Goal: Information Seeking & Learning: Learn about a topic

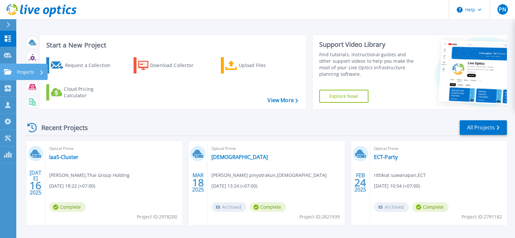
click at [8, 69] on icon at bounding box center [8, 72] width 8 height 6
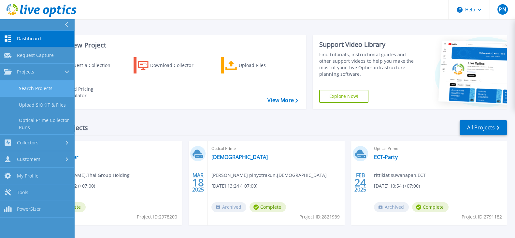
click at [42, 86] on link "Search Projects" at bounding box center [37, 88] width 74 height 17
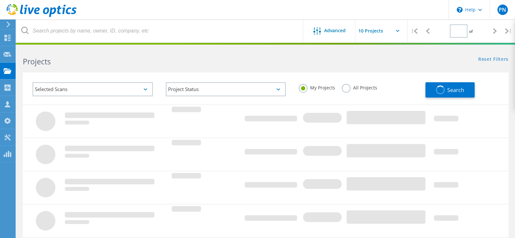
type input "1"
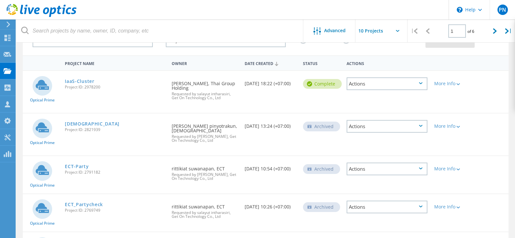
scroll to position [49, 0]
click at [75, 121] on link "[DEMOGRAPHIC_DATA]" at bounding box center [92, 123] width 55 height 5
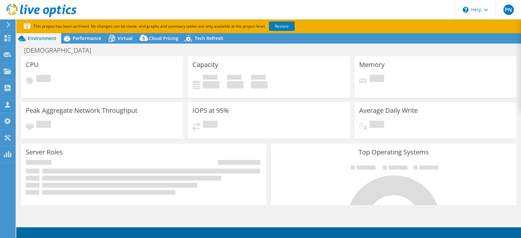
select select "USEast"
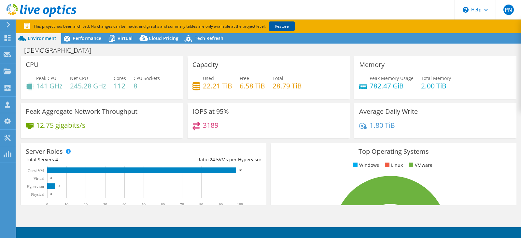
click at [281, 26] on link "Restore" at bounding box center [282, 25] width 26 height 9
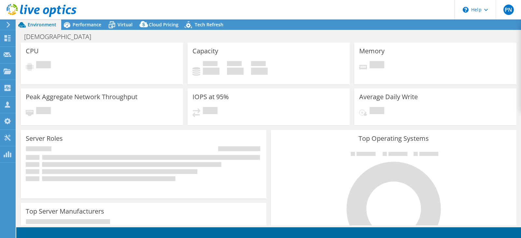
select select "USEast"
select select "USD"
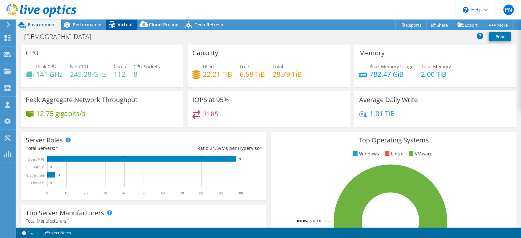
click at [122, 22] on span "Virtual" at bounding box center [125, 24] width 15 height 6
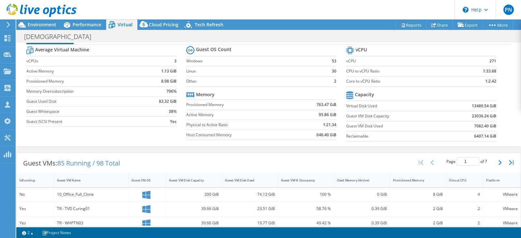
scroll to position [17, 0]
click at [88, 23] on span "Performance" at bounding box center [87, 24] width 29 height 6
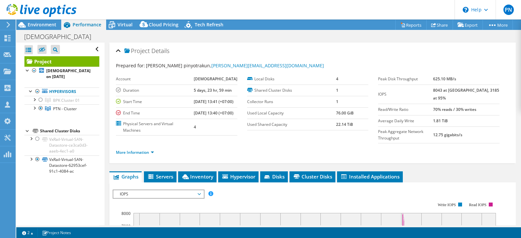
scroll to position [0, 0]
click at [40, 98] on div at bounding box center [40, 100] width 7 height 8
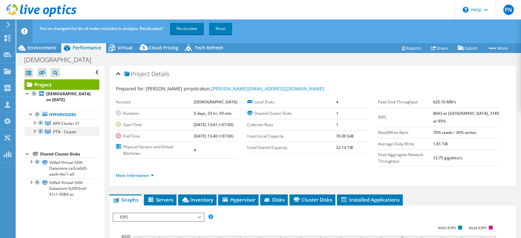
click at [41, 131] on div at bounding box center [40, 132] width 7 height 8
click at [189, 29] on link "Recalculate" at bounding box center [187, 29] width 34 height 12
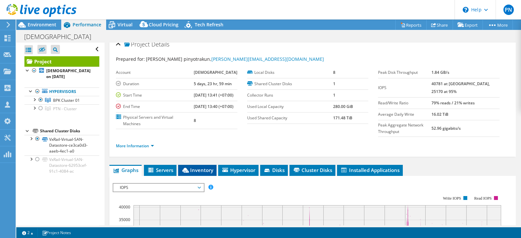
scroll to position [107, 0]
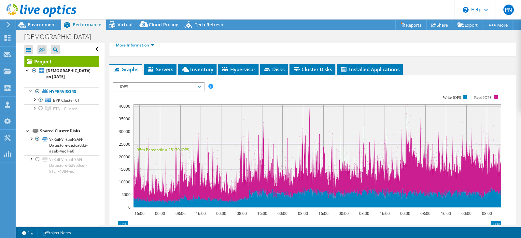
click at [198, 91] on span "IOPS" at bounding box center [159, 87] width 84 height 8
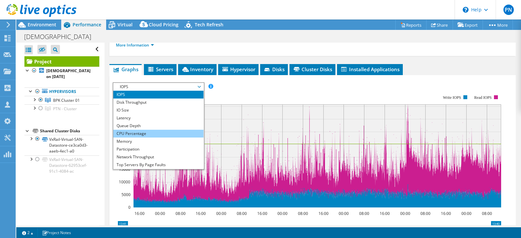
click at [139, 138] on li "CPU Percentage" at bounding box center [158, 134] width 90 height 8
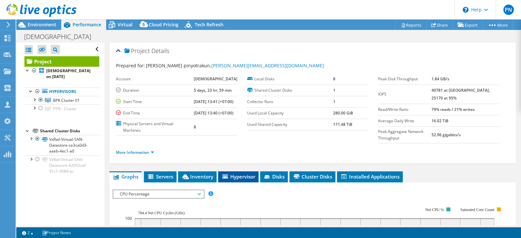
scroll to position [0, 0]
click at [129, 21] on span "Virtual" at bounding box center [125, 24] width 15 height 6
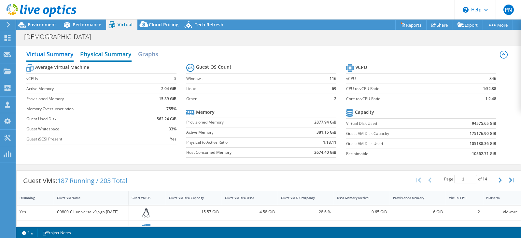
click at [94, 53] on h2 "Physical Summary" at bounding box center [105, 55] width 51 height 14
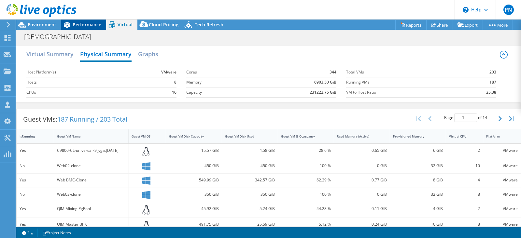
click at [84, 22] on span "Performance" at bounding box center [87, 24] width 29 height 6
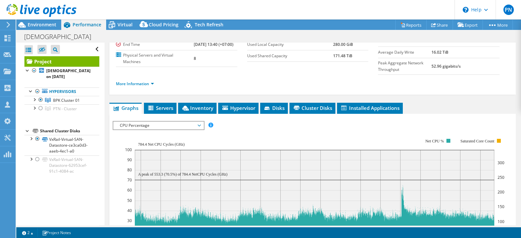
scroll to position [69, 0]
click at [164, 111] on span "Servers" at bounding box center [160, 108] width 26 height 7
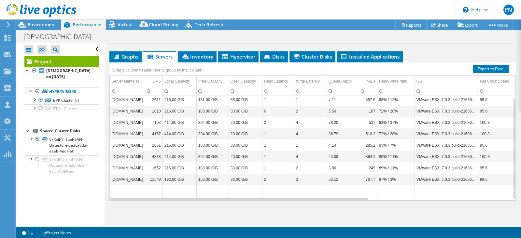
scroll to position [0, 0]
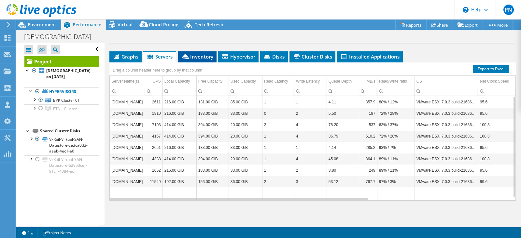
click at [202, 56] on span "Inventory" at bounding box center [197, 56] width 32 height 7
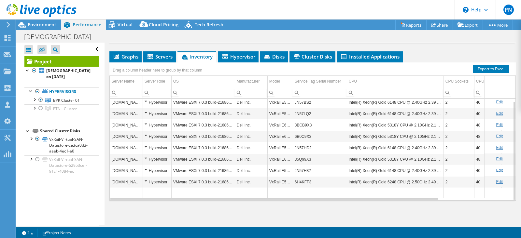
scroll to position [2, 0]
click at [483, 67] on link "Export to Excel" at bounding box center [491, 69] width 36 height 8
click at [157, 57] on span "Servers" at bounding box center [160, 56] width 26 height 7
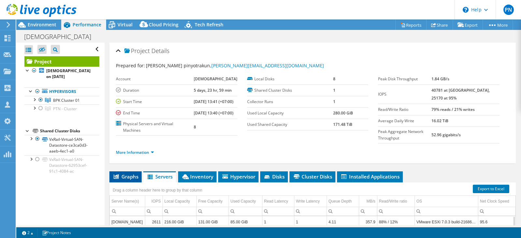
click at [129, 180] on li "Graphs" at bounding box center [125, 177] width 32 height 11
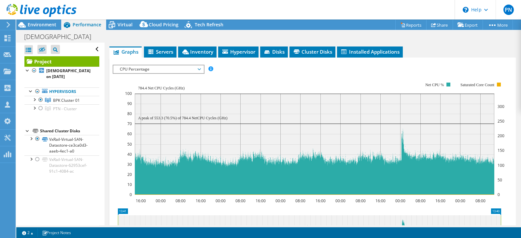
scroll to position [124, 0]
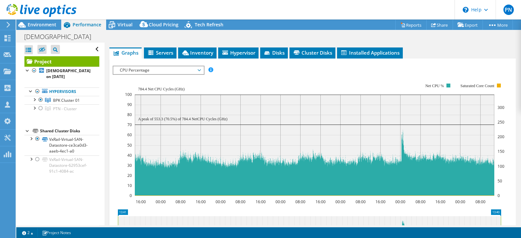
click at [205, 3] on header "PN Channel Partner [PERSON_NAME] [PERSON_NAME][EMAIL_ADDRESS][DOMAIN_NAME] Get …" at bounding box center [260, 10] width 521 height 20
